Goal: Navigation & Orientation: Find specific page/section

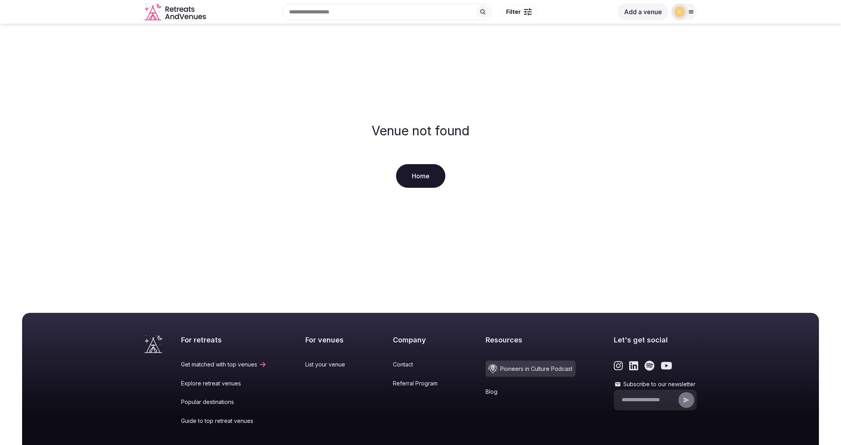
click at [425, 175] on link "Home" at bounding box center [420, 176] width 49 height 24
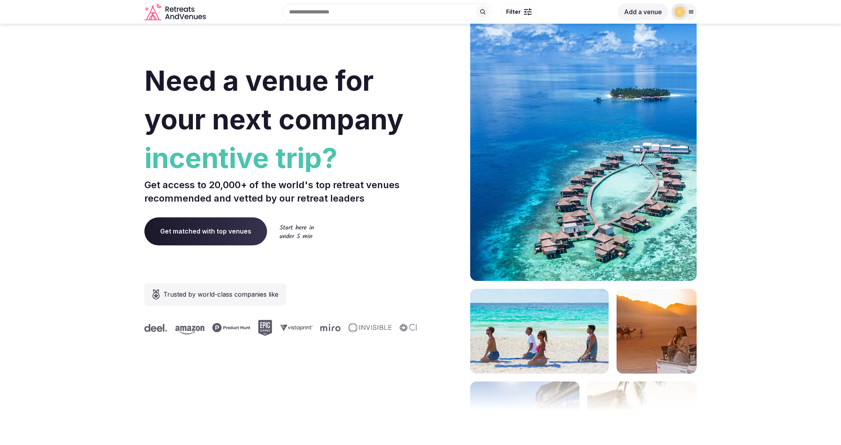
click at [692, 12] on icon at bounding box center [691, 12] width 6 height 6
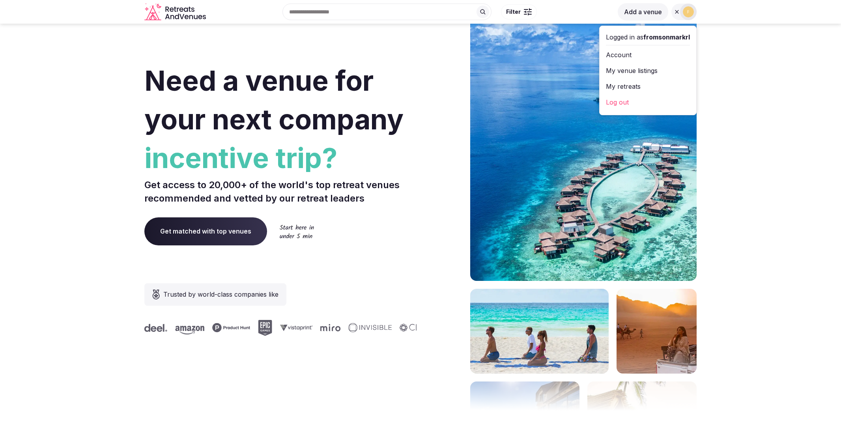
click at [622, 105] on link "Log out" at bounding box center [648, 102] width 84 height 13
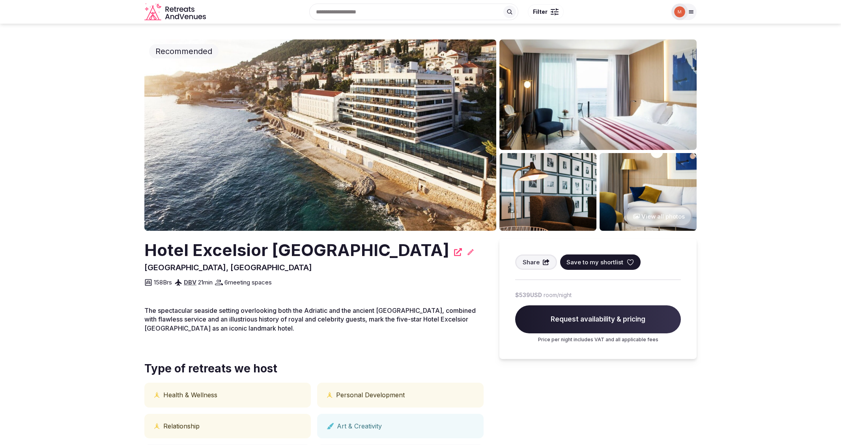
click at [658, 217] on button "View all photos" at bounding box center [658, 216] width 67 height 21
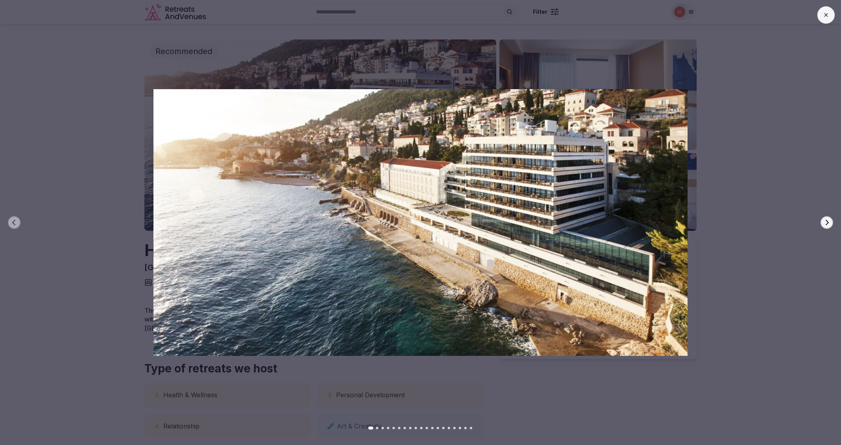
click at [830, 222] on icon "button" at bounding box center [827, 222] width 6 height 6
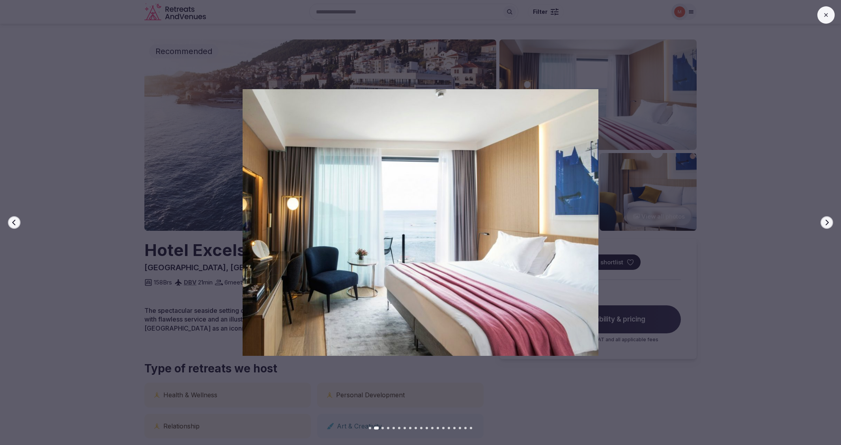
click at [830, 222] on icon "button" at bounding box center [827, 222] width 6 height 6
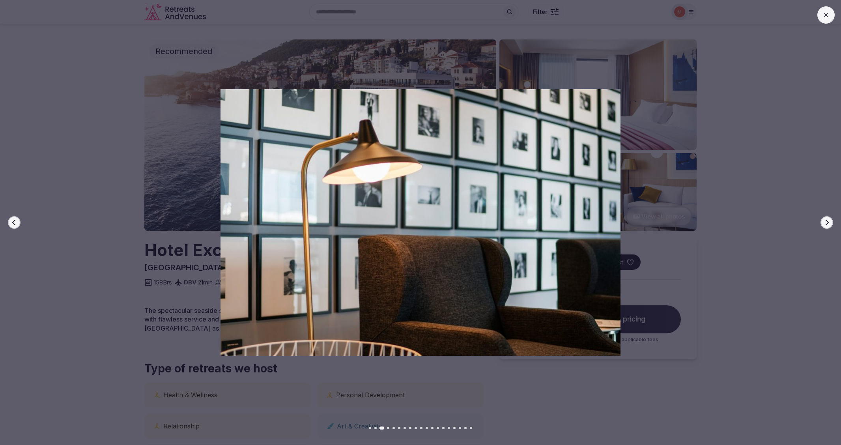
click at [830, 222] on icon "button" at bounding box center [827, 222] width 6 height 6
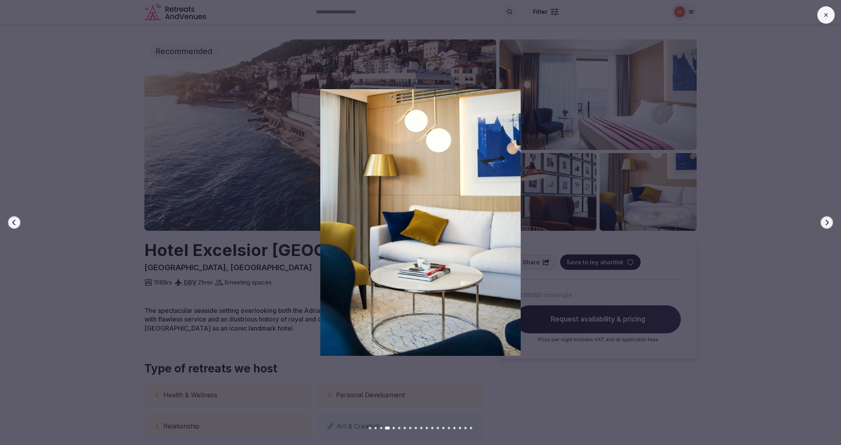
click at [830, 222] on icon "button" at bounding box center [827, 222] width 6 height 6
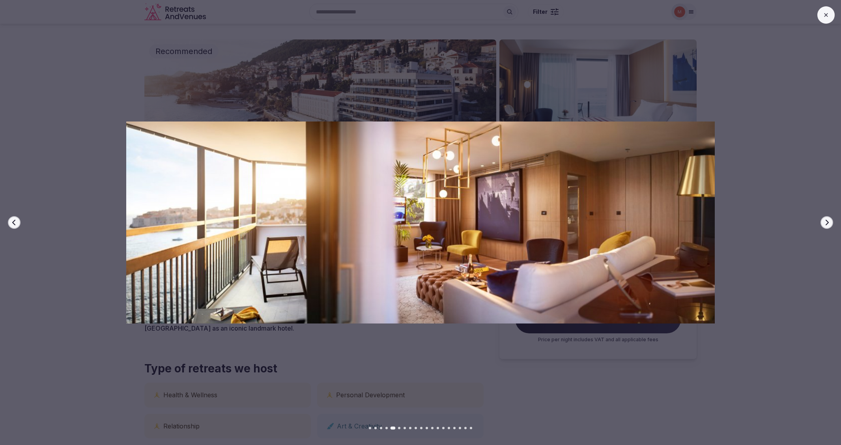
click at [830, 222] on icon "button" at bounding box center [827, 222] width 6 height 6
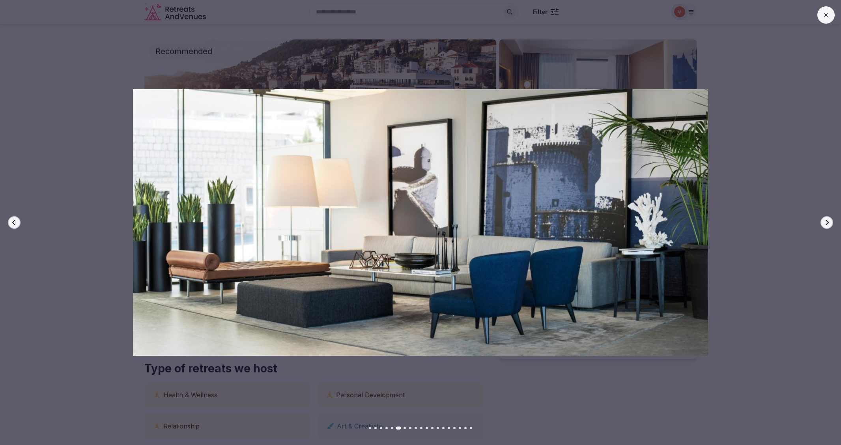
click at [14, 224] on icon "button" at bounding box center [13, 223] width 3 height 6
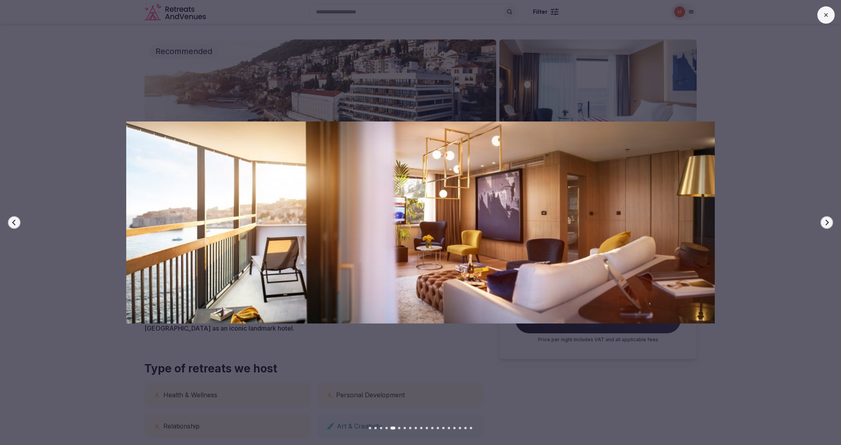
click at [828, 223] on icon "button" at bounding box center [827, 222] width 6 height 6
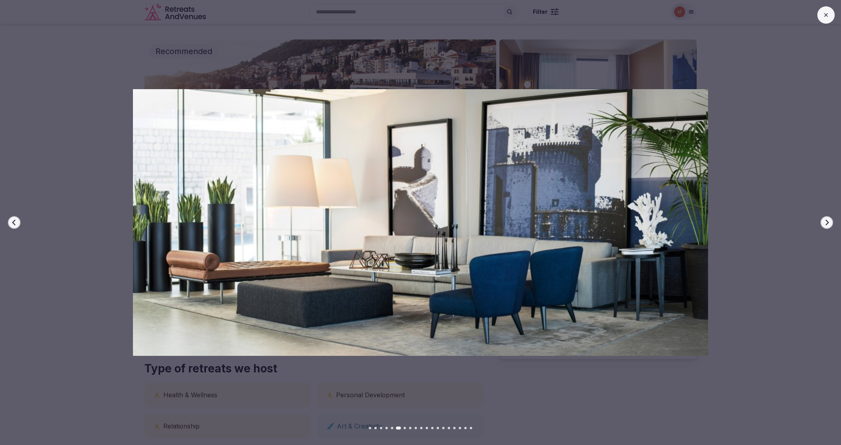
click at [828, 223] on icon "button" at bounding box center [827, 222] width 6 height 6
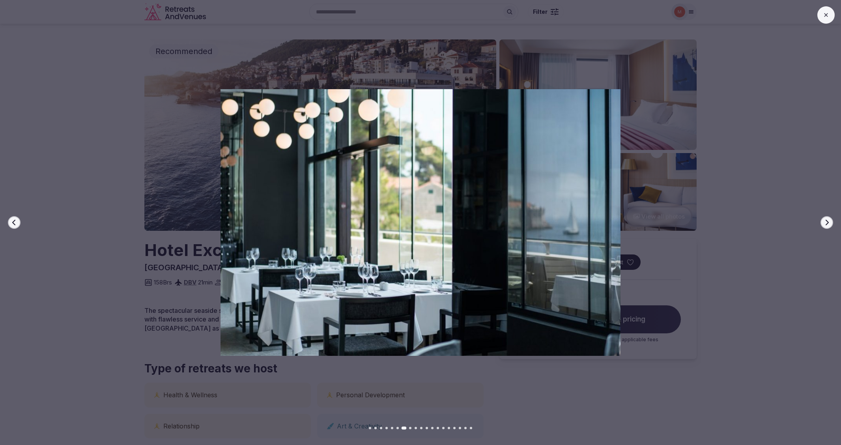
click at [828, 223] on icon "button" at bounding box center [827, 222] width 6 height 6
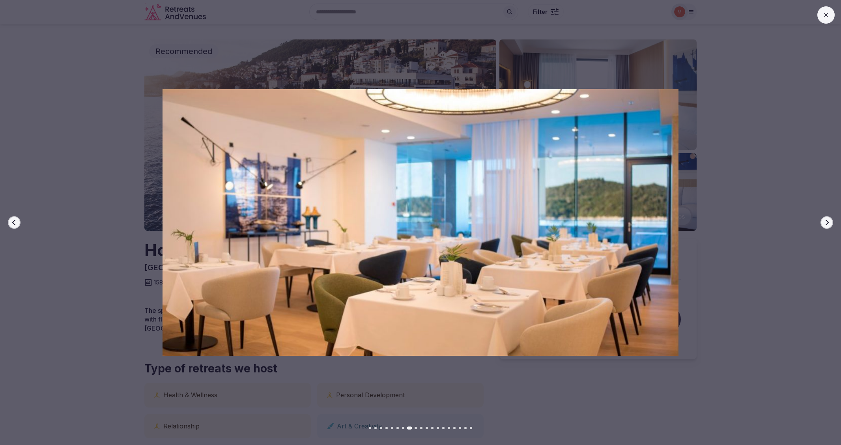
click at [828, 223] on icon "button" at bounding box center [827, 222] width 6 height 6
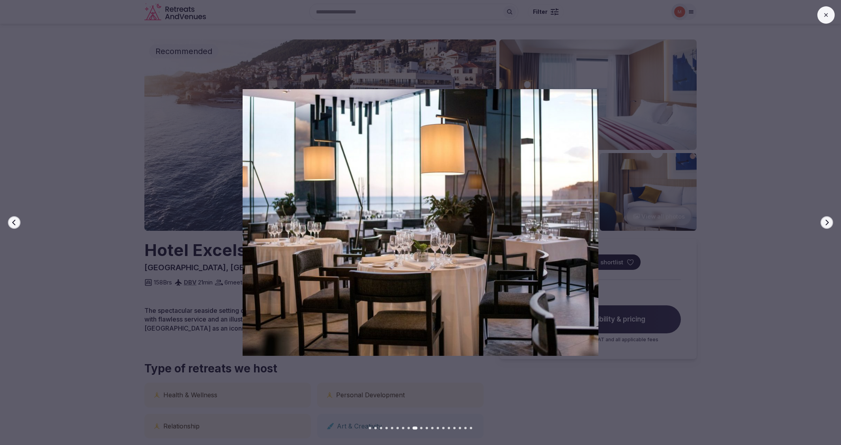
click at [828, 223] on icon "button" at bounding box center [827, 222] width 6 height 6
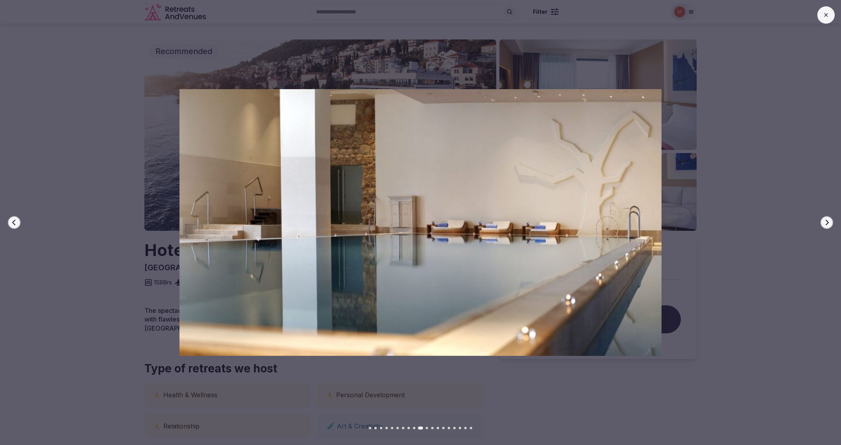
click at [828, 223] on icon "button" at bounding box center [827, 222] width 6 height 6
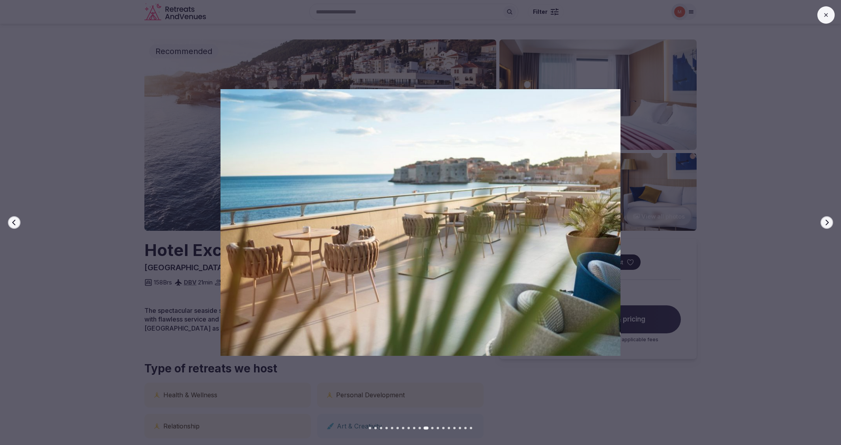
click at [828, 223] on icon "button" at bounding box center [827, 222] width 6 height 6
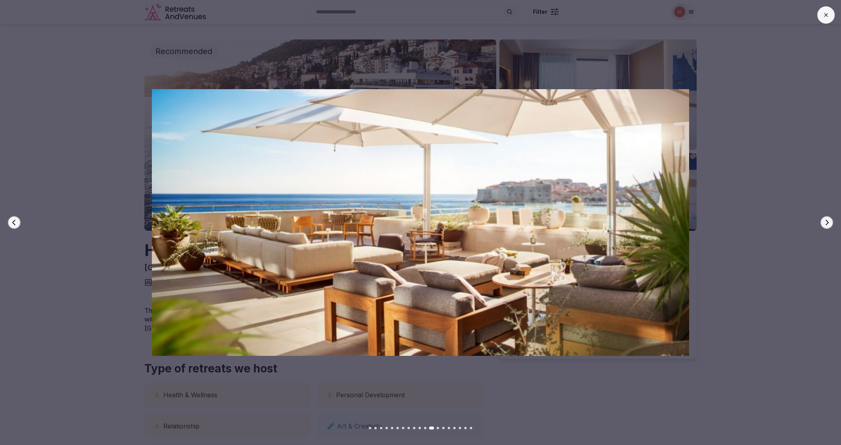
click at [828, 223] on icon "button" at bounding box center [827, 222] width 6 height 6
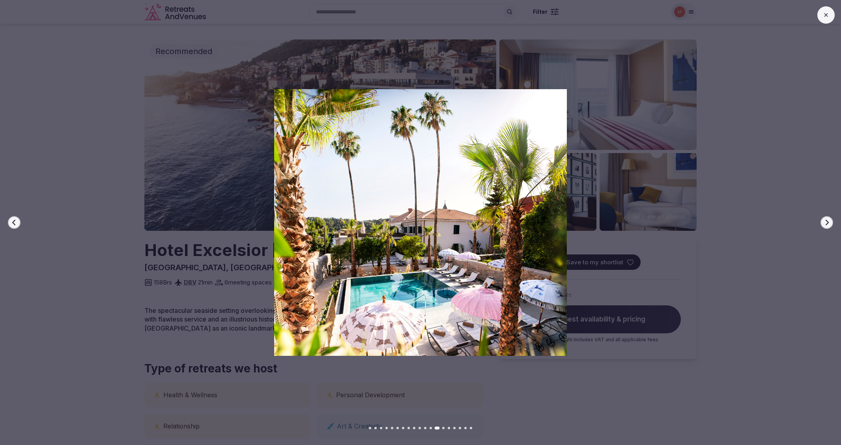
click at [828, 223] on icon "button" at bounding box center [827, 222] width 6 height 6
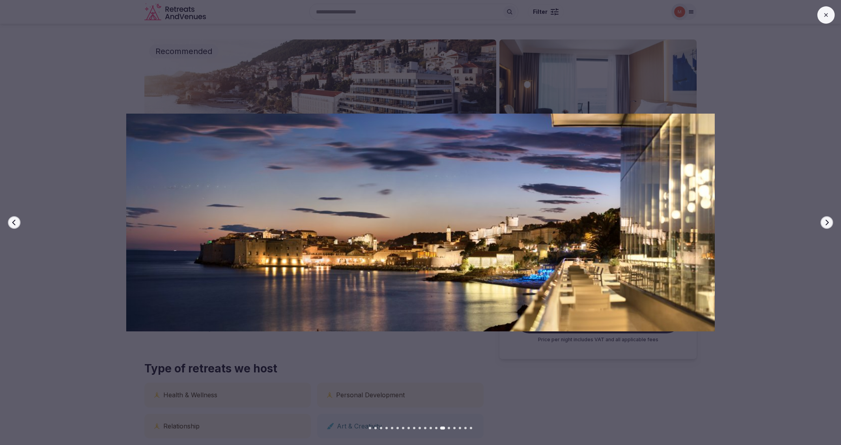
click at [828, 223] on icon "button" at bounding box center [827, 222] width 6 height 6
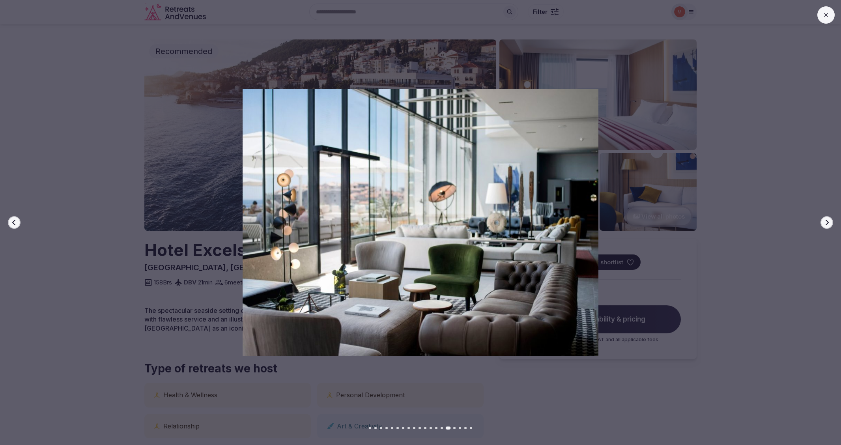
click at [828, 223] on icon "button" at bounding box center [827, 222] width 6 height 6
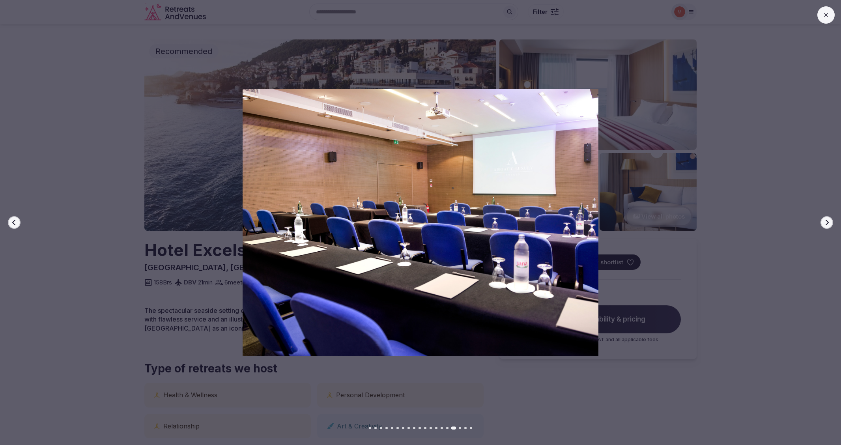
click at [828, 223] on icon "button" at bounding box center [827, 222] width 6 height 6
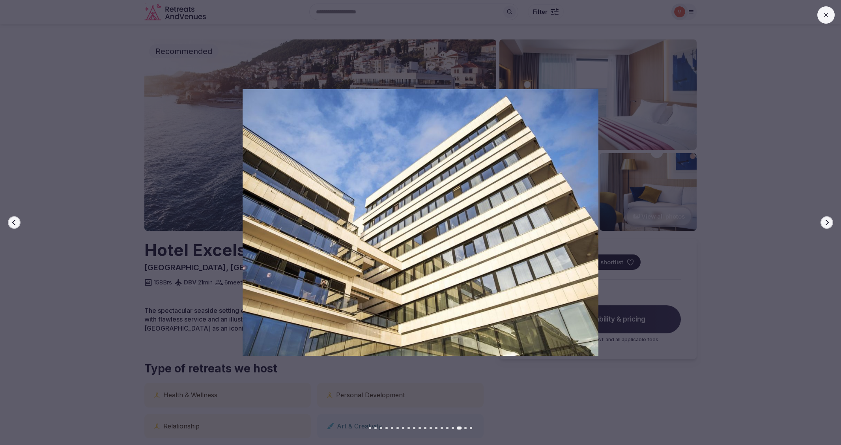
click at [828, 223] on icon "button" at bounding box center [827, 222] width 6 height 6
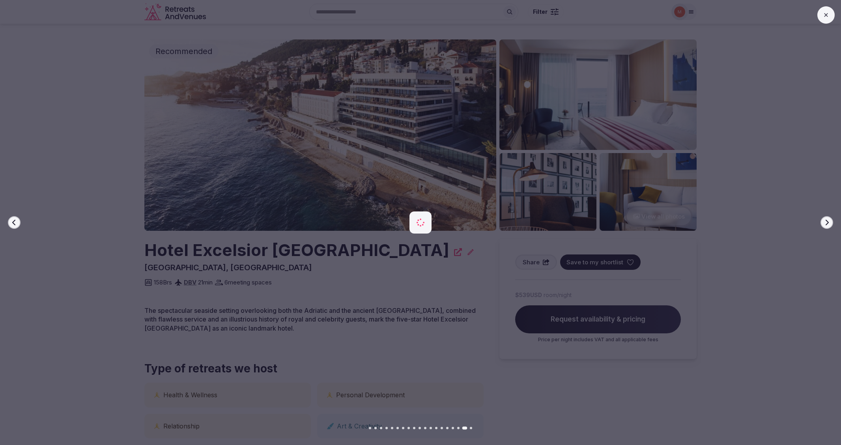
click at [828, 223] on icon "button" at bounding box center [827, 222] width 6 height 6
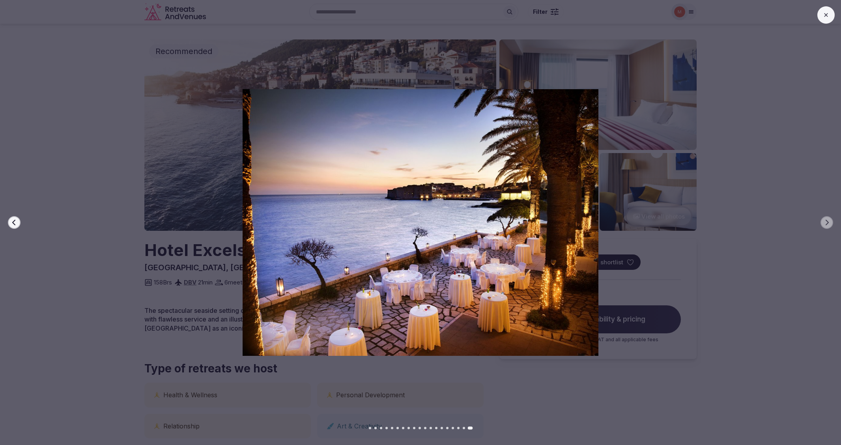
click at [822, 15] on button at bounding box center [825, 14] width 17 height 17
